Goal: Task Accomplishment & Management: Use online tool/utility

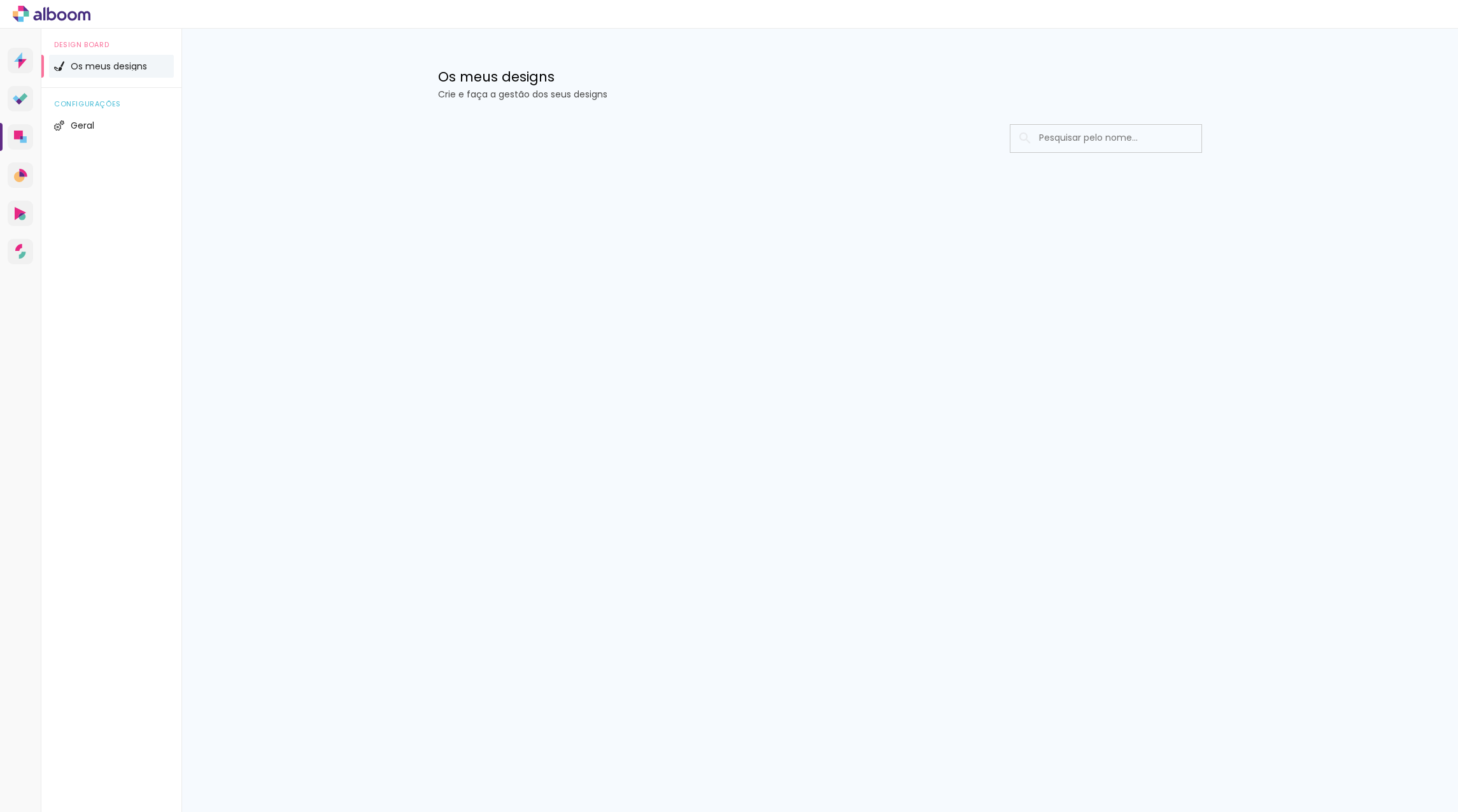
click at [98, 69] on span "Os meus designs" at bounding box center [109, 66] width 77 height 9
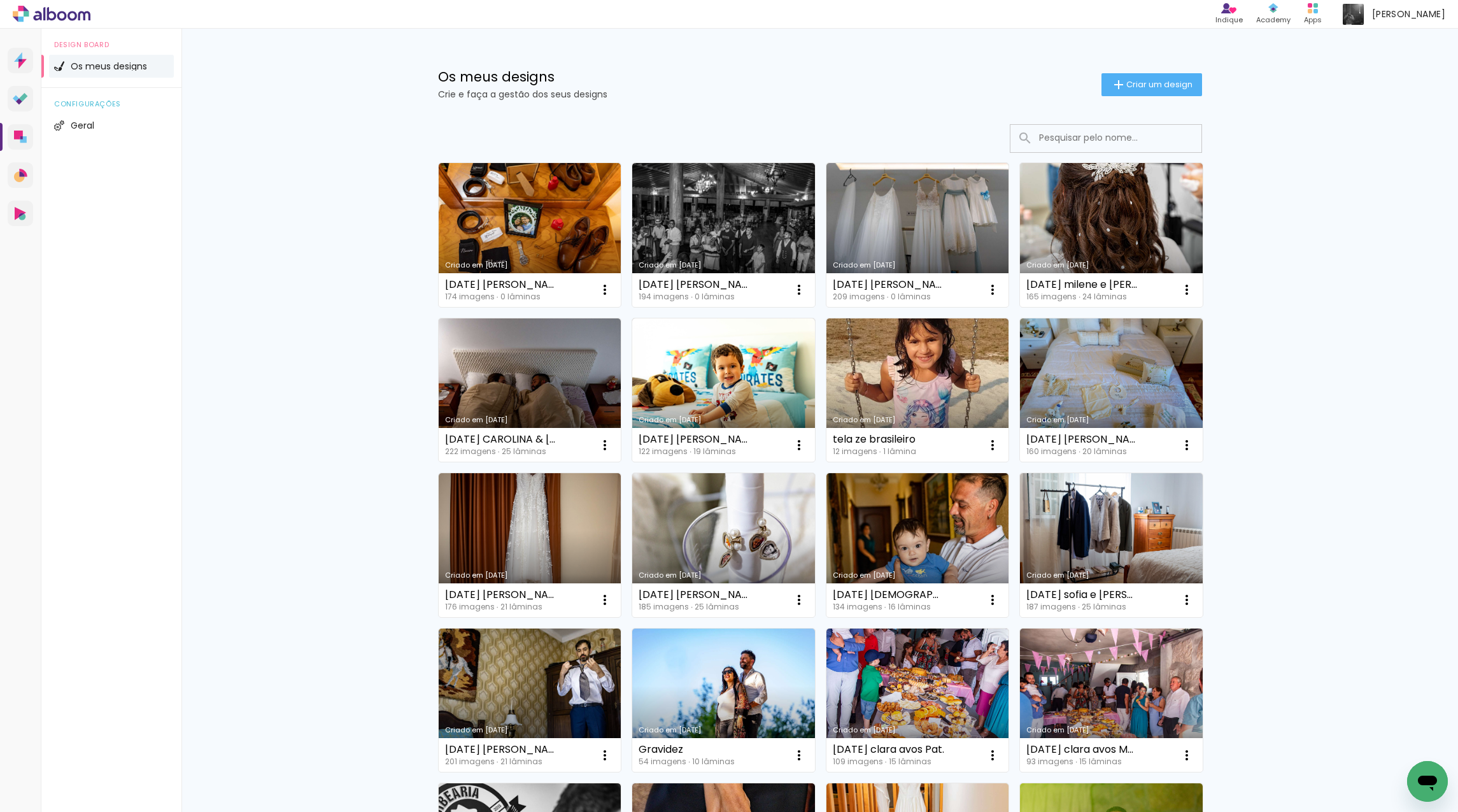
click at [537, 505] on link "Criado em [DATE]" at bounding box center [529, 545] width 182 height 143
